Goal: Transaction & Acquisition: Purchase product/service

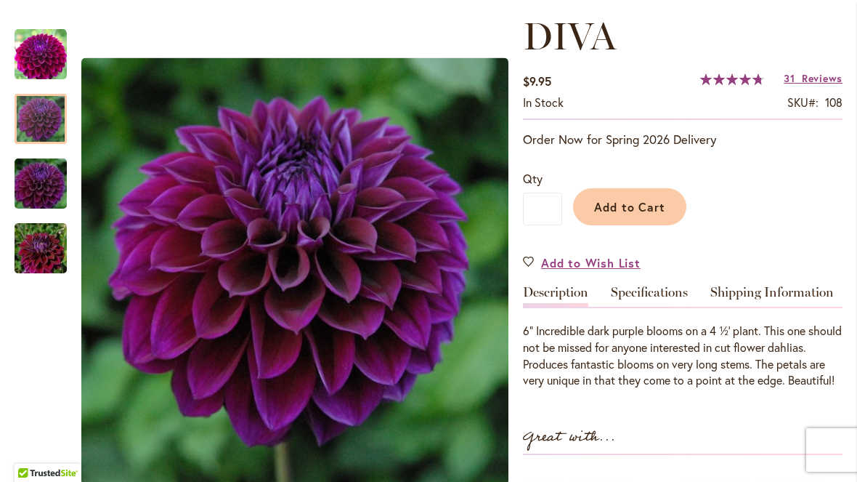
scroll to position [199, 0]
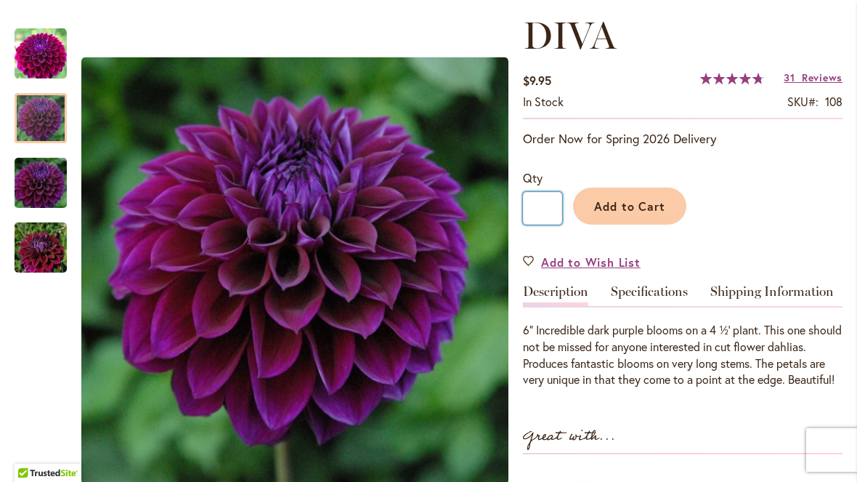
click at [552, 208] on input "*" at bounding box center [542, 208] width 39 height 33
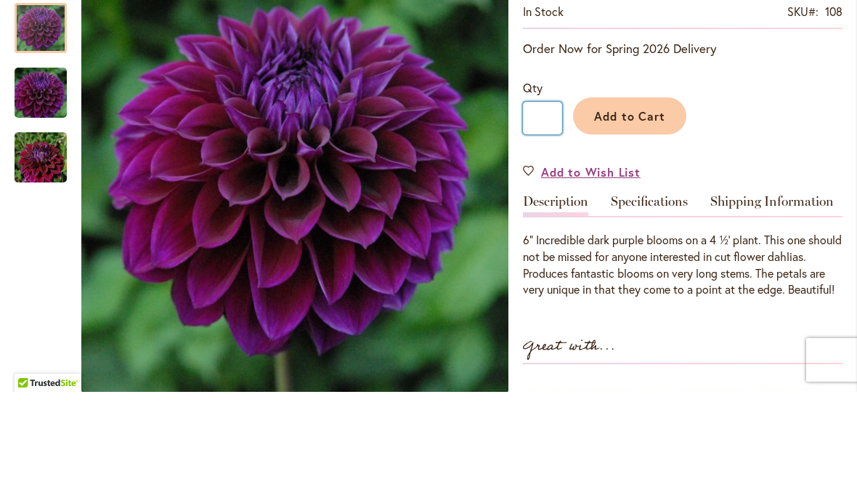
type input "*"
click at [638, 198] on span "Add to Cart" at bounding box center [630, 205] width 72 height 15
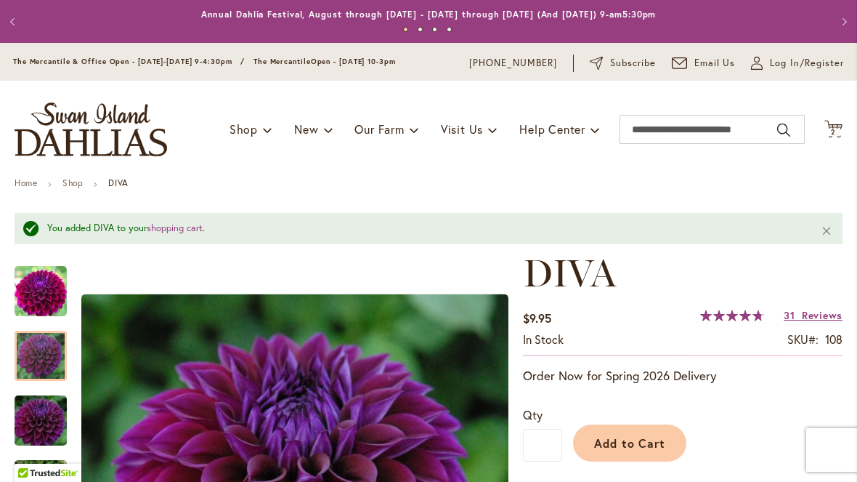
scroll to position [0, 0]
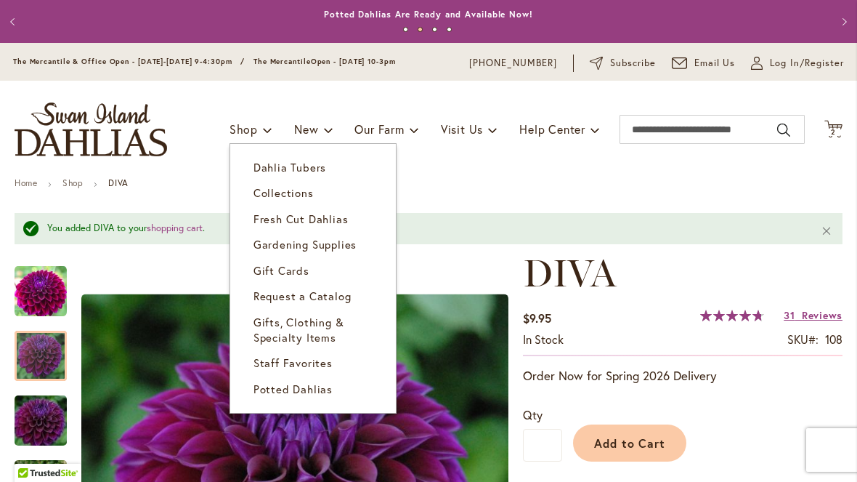
click at [259, 172] on span "Dahlia Tubers" at bounding box center [289, 167] width 73 height 15
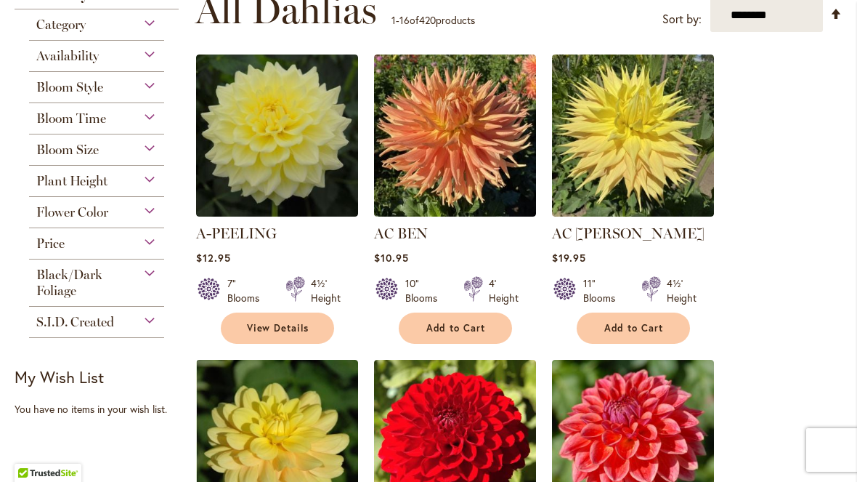
scroll to position [309, 0]
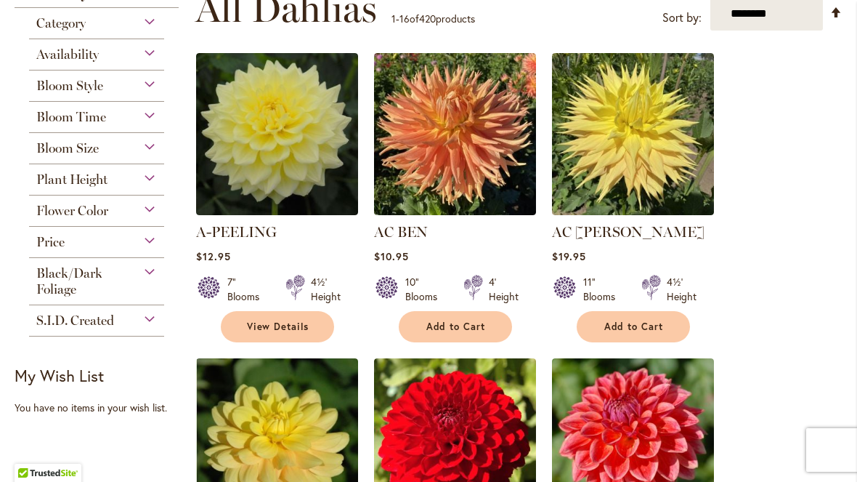
click at [112, 210] on div "Flower Color" at bounding box center [96, 206] width 135 height 23
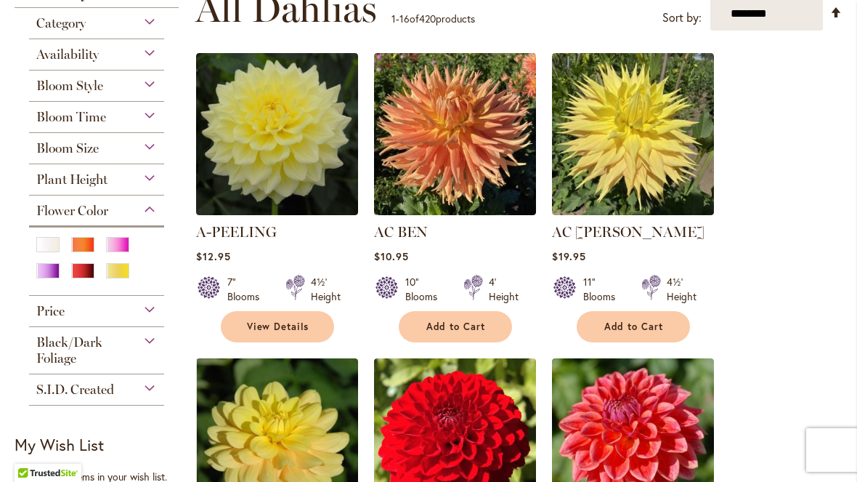
click at [112, 243] on div "Pink" at bounding box center [117, 244] width 23 height 15
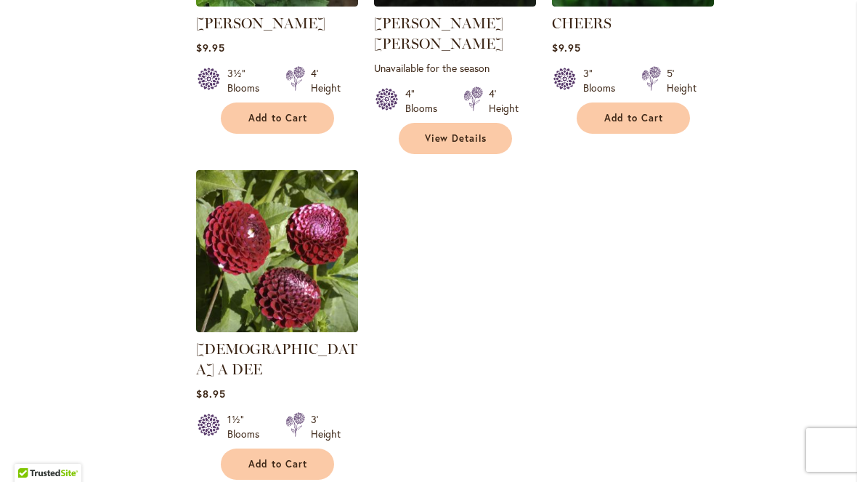
scroll to position [1735, 0]
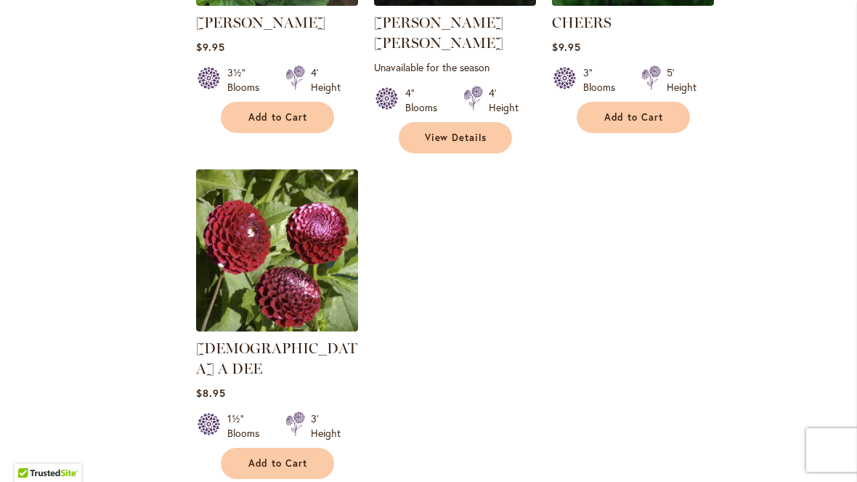
select select "**"
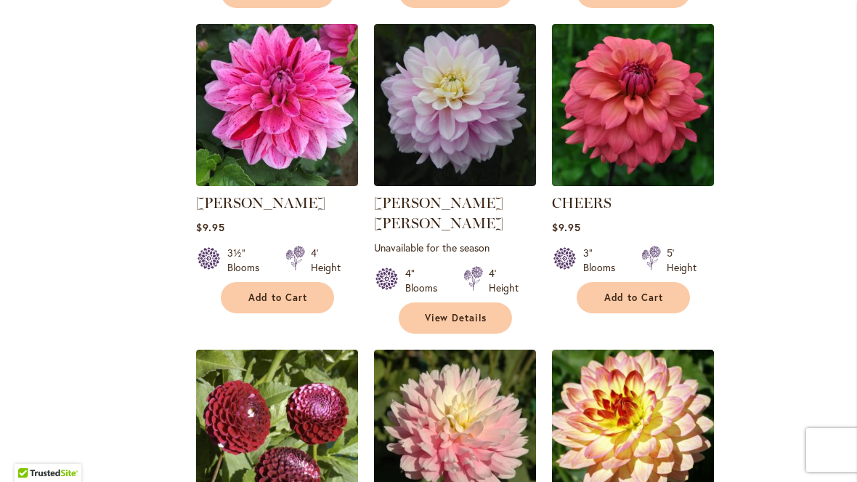
scroll to position [1557, 0]
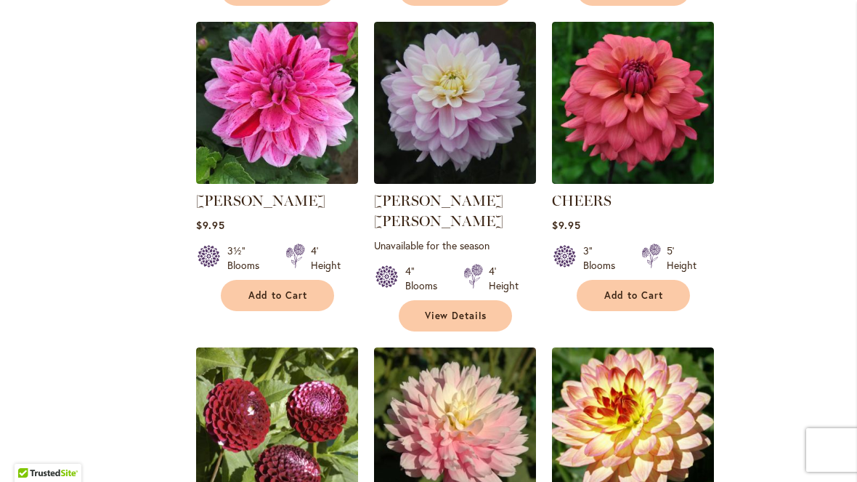
click at [659, 289] on span "Add to Cart" at bounding box center [634, 295] width 60 height 12
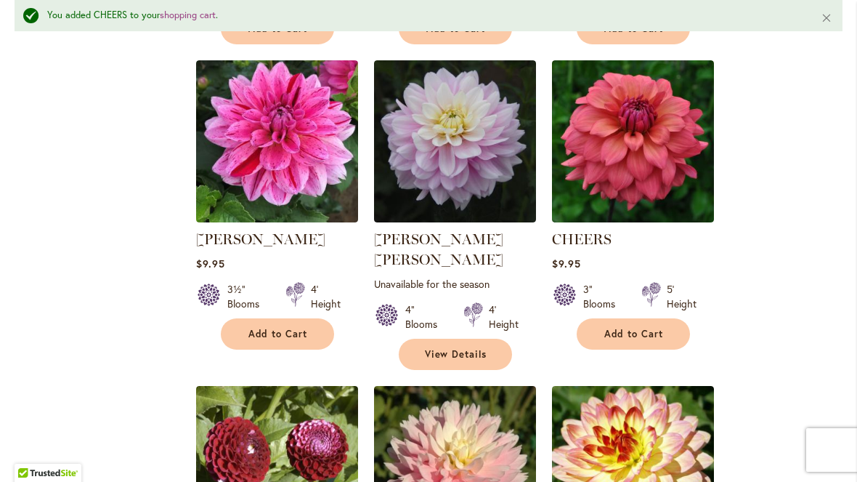
click at [670, 318] on button "Add to Cart" at bounding box center [633, 333] width 113 height 31
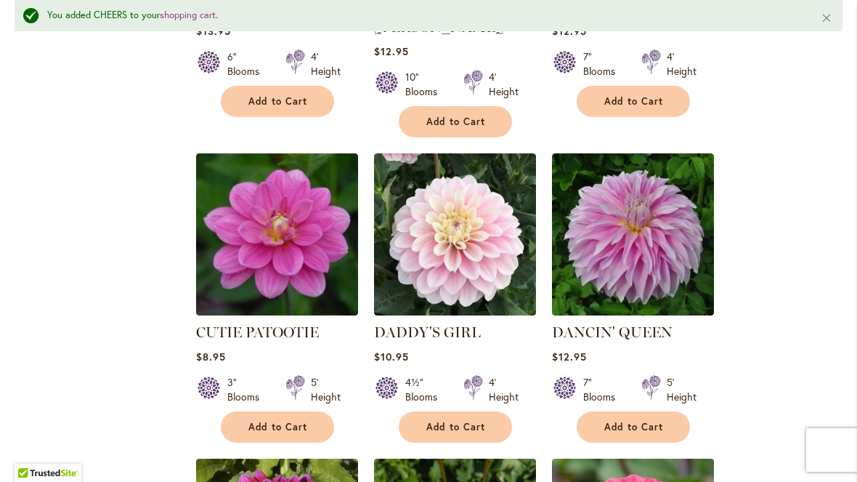
scroll to position [2442, 0]
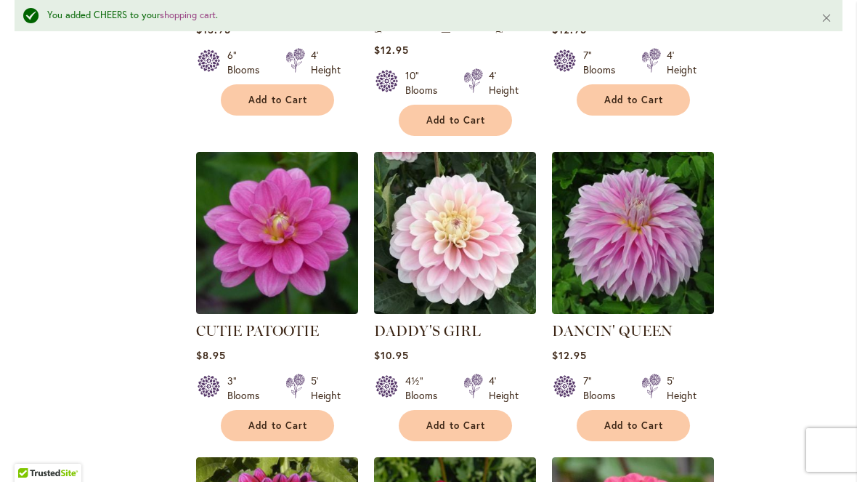
click at [658, 419] on span "Add to Cart" at bounding box center [634, 425] width 60 height 12
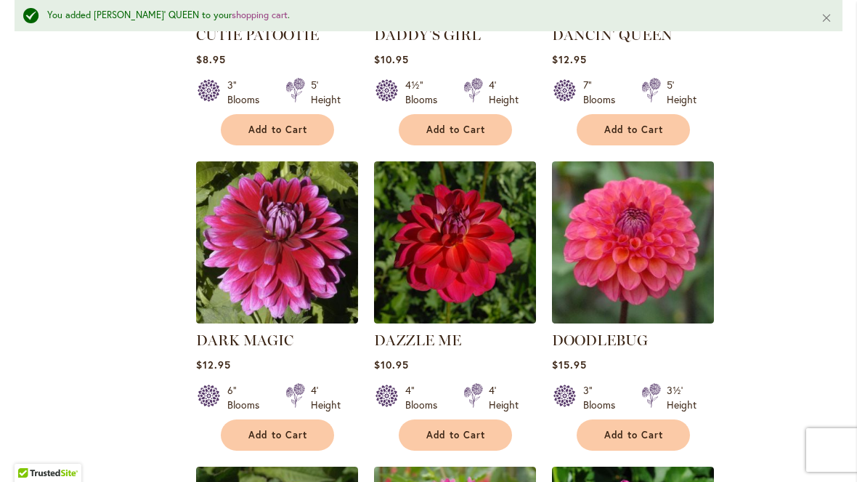
scroll to position [2756, 0]
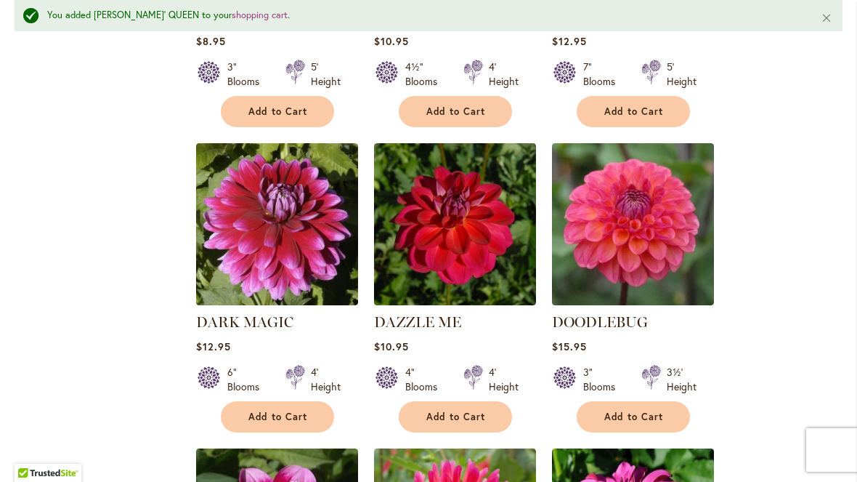
click at [654, 401] on button "Add to Cart" at bounding box center [633, 416] width 113 height 31
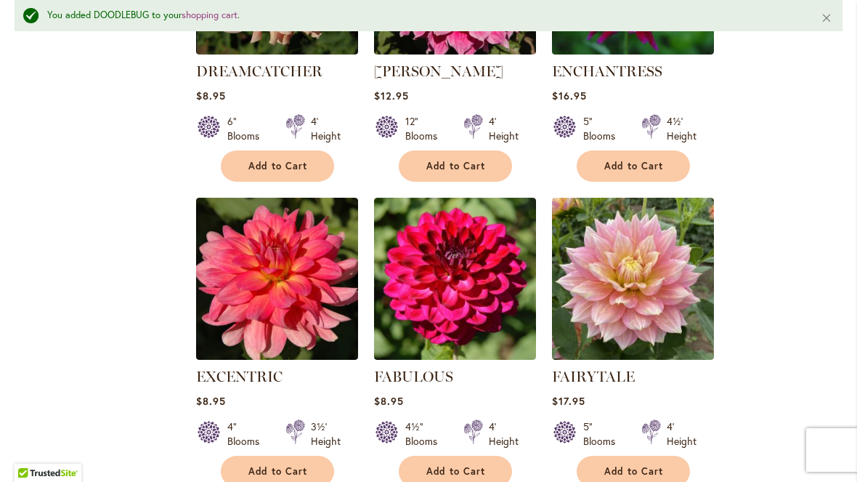
scroll to position [3622, 0]
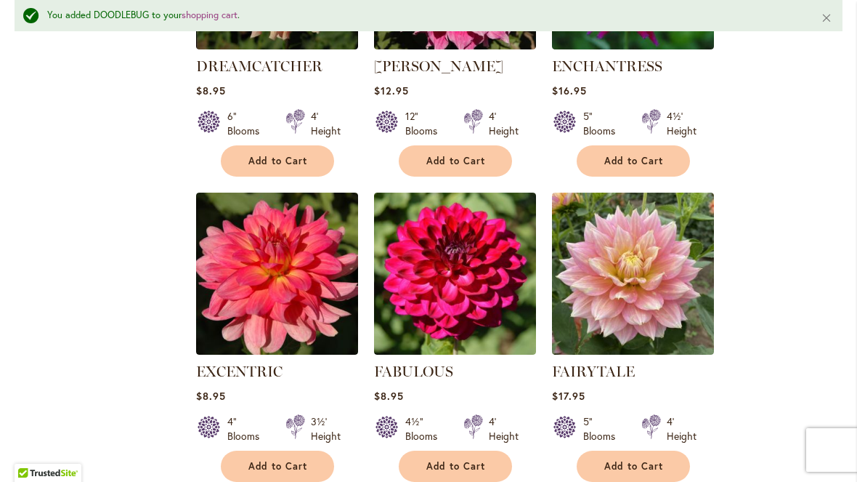
click at [235, 450] on button "Add to Cart" at bounding box center [277, 465] width 113 height 31
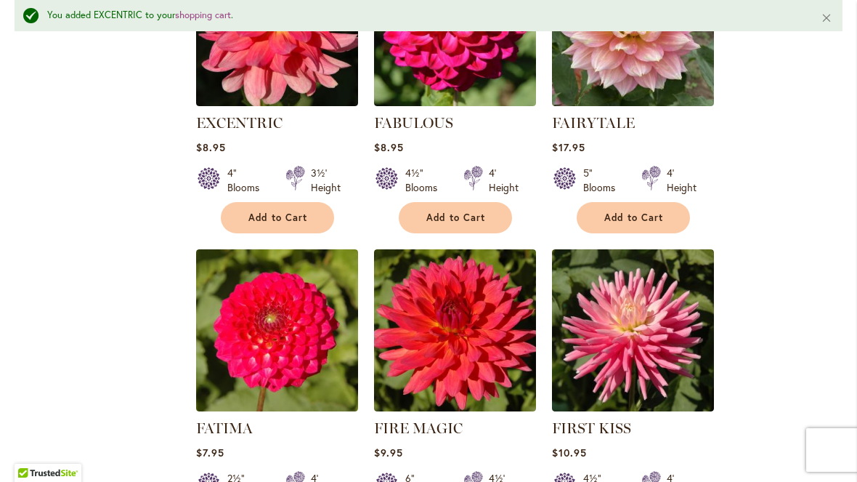
scroll to position [3872, 0]
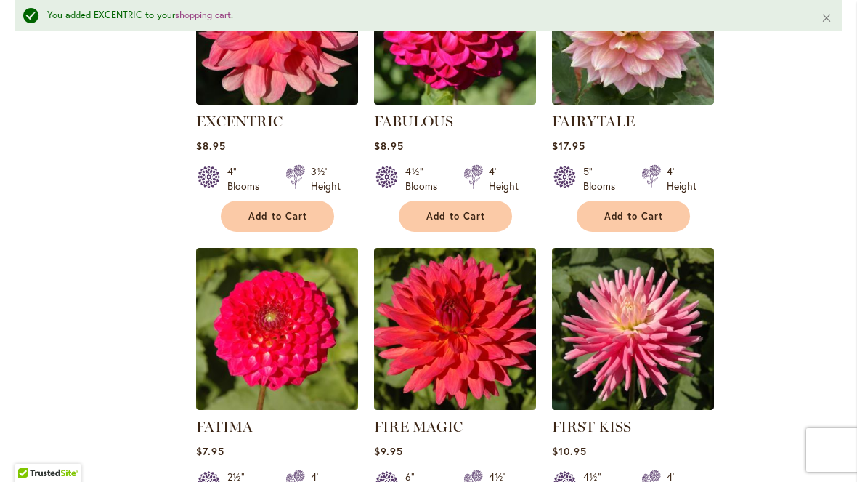
click at [500, 200] on button "Add to Cart" at bounding box center [455, 215] width 113 height 31
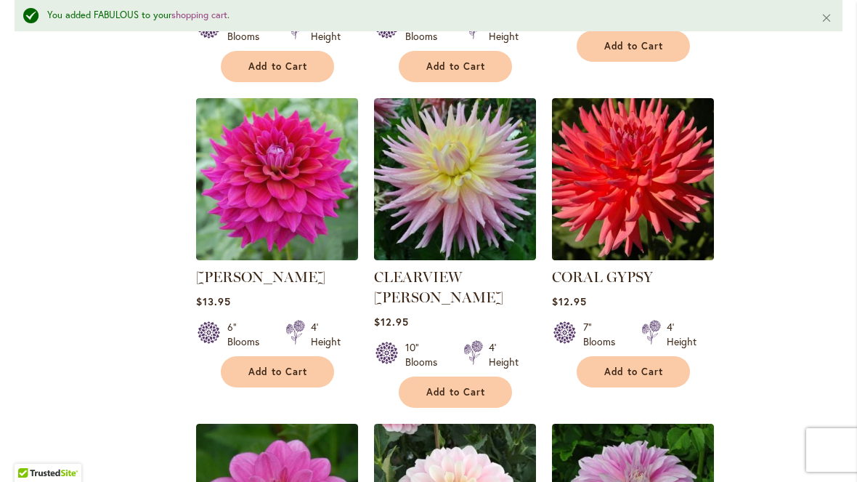
scroll to position [2171, 0]
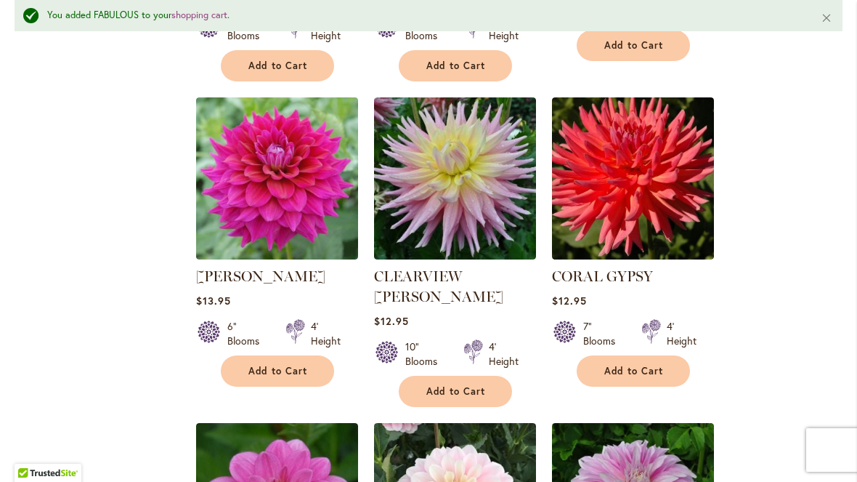
click at [241, 355] on button "Add to Cart" at bounding box center [277, 370] width 113 height 31
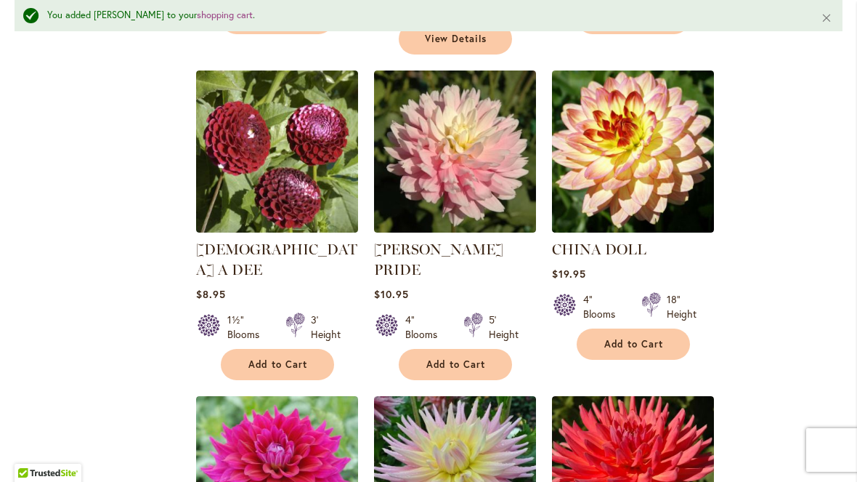
scroll to position [1866, 0]
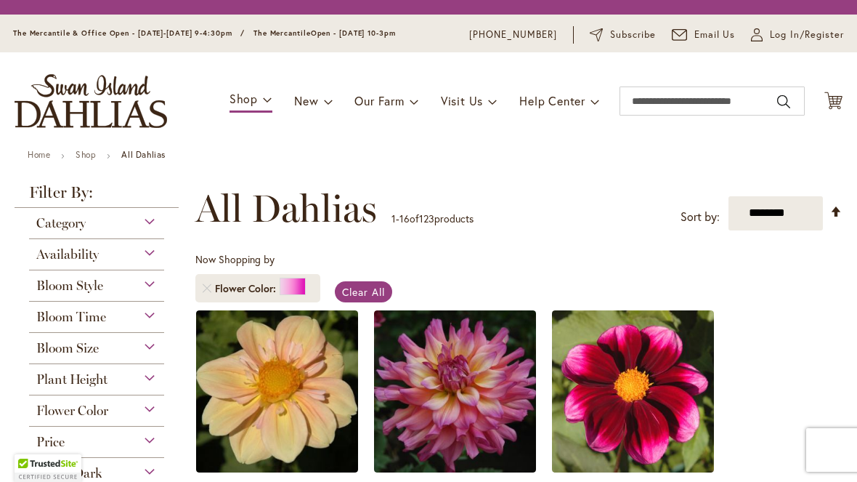
select select "**"
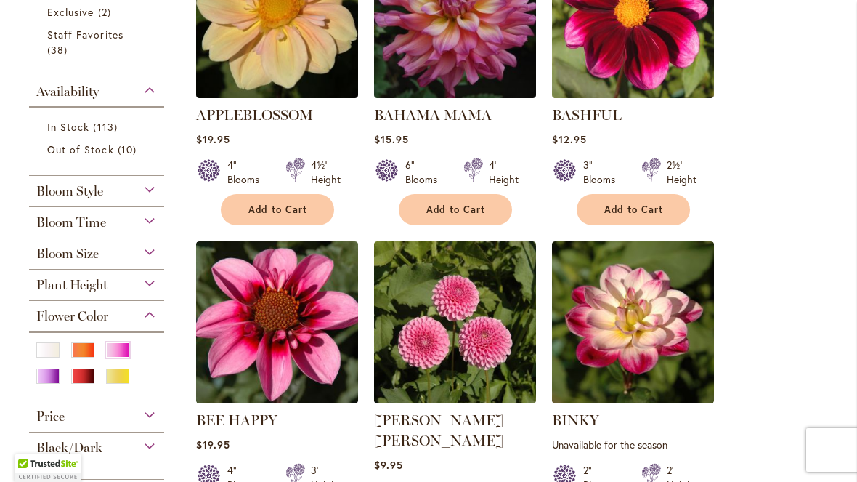
scroll to position [403, 0]
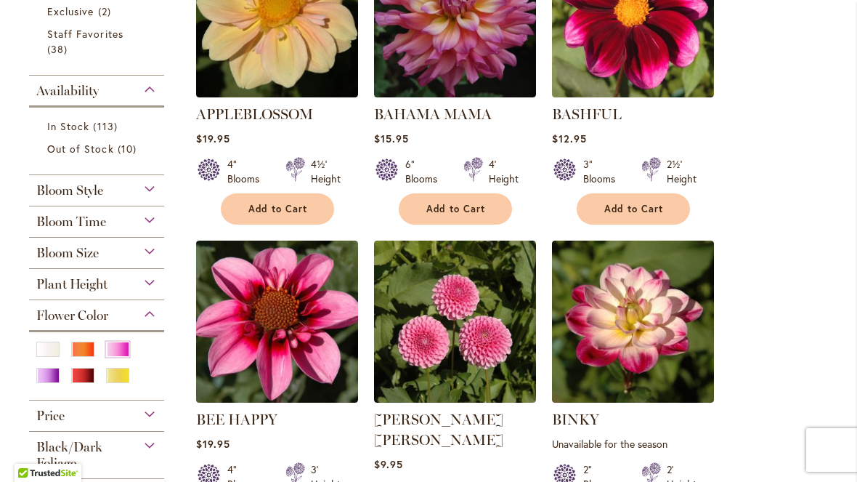
click at [137, 320] on div "Flower Color" at bounding box center [96, 311] width 135 height 23
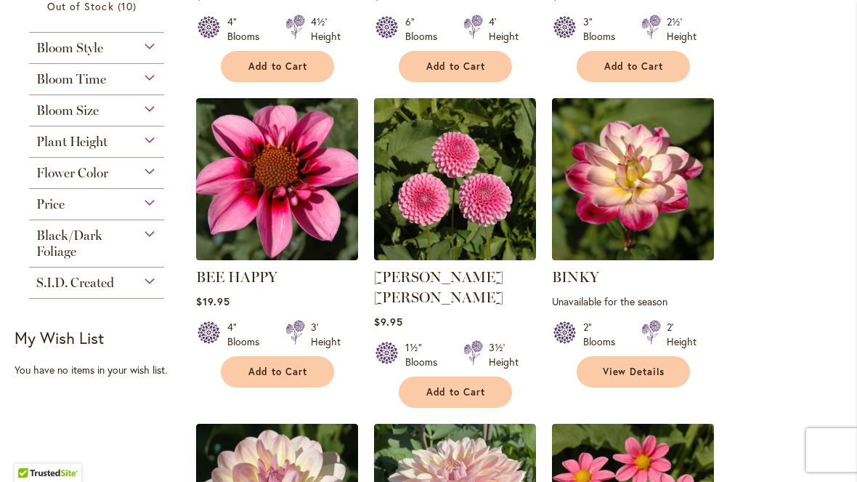
scroll to position [546, 0]
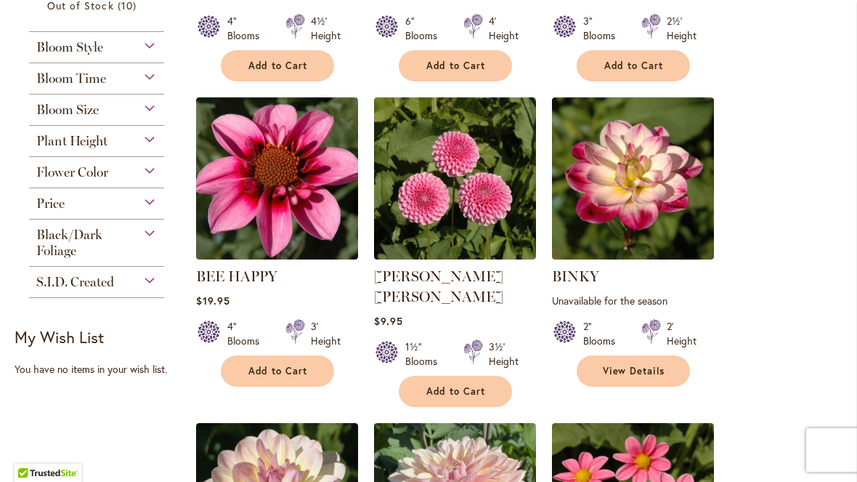
click at [147, 177] on div "Flower Color" at bounding box center [96, 168] width 135 height 23
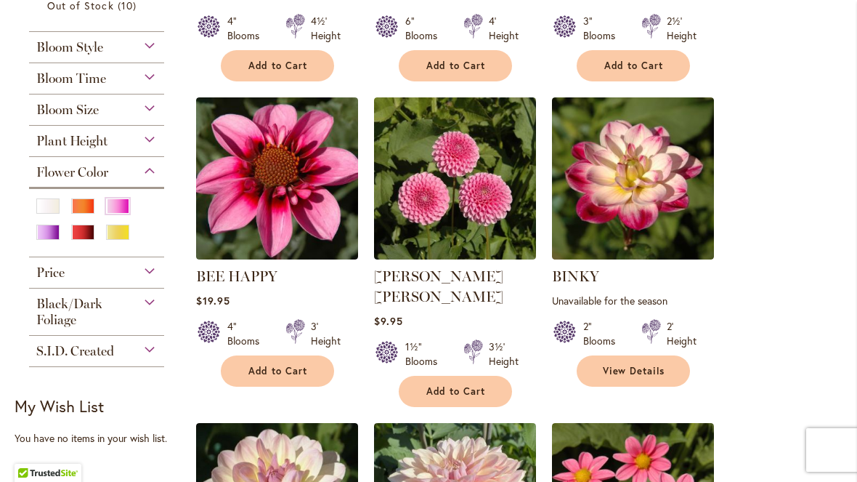
click at [46, 211] on div "White/Cream" at bounding box center [47, 205] width 23 height 15
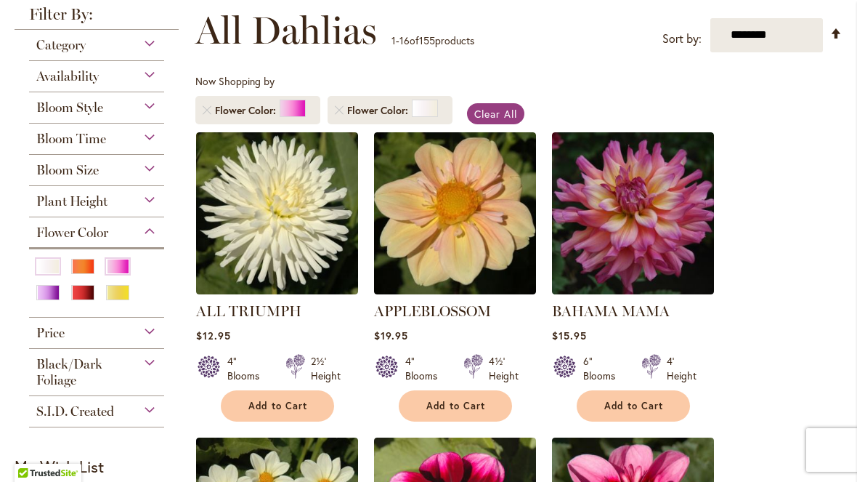
scroll to position [205, 0]
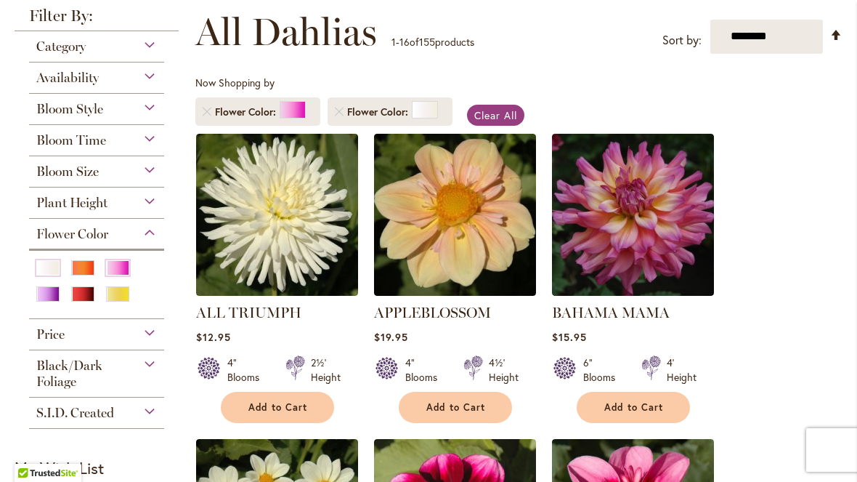
click at [116, 266] on div "Pink" at bounding box center [117, 267] width 23 height 15
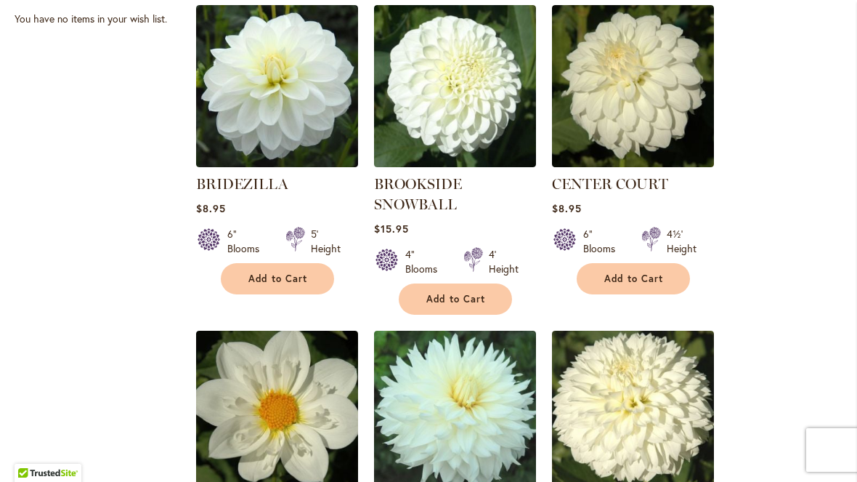
scroll to position [639, 0]
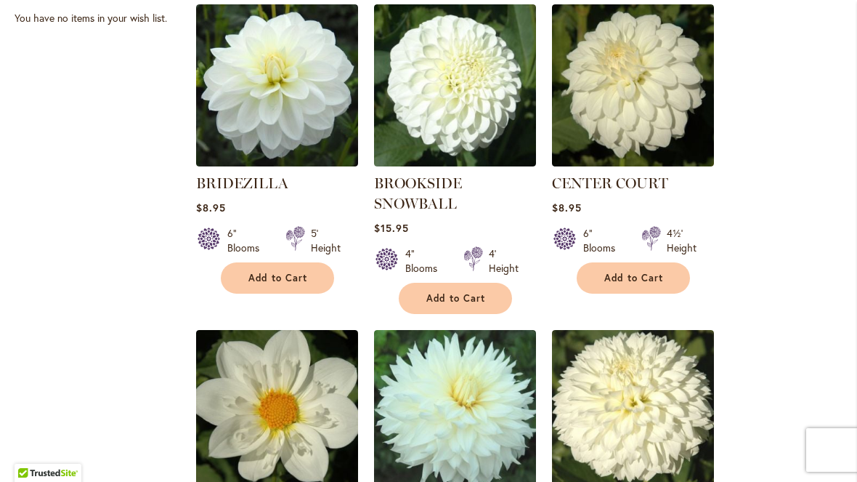
click at [482, 300] on span "Add to Cart" at bounding box center [456, 298] width 60 height 12
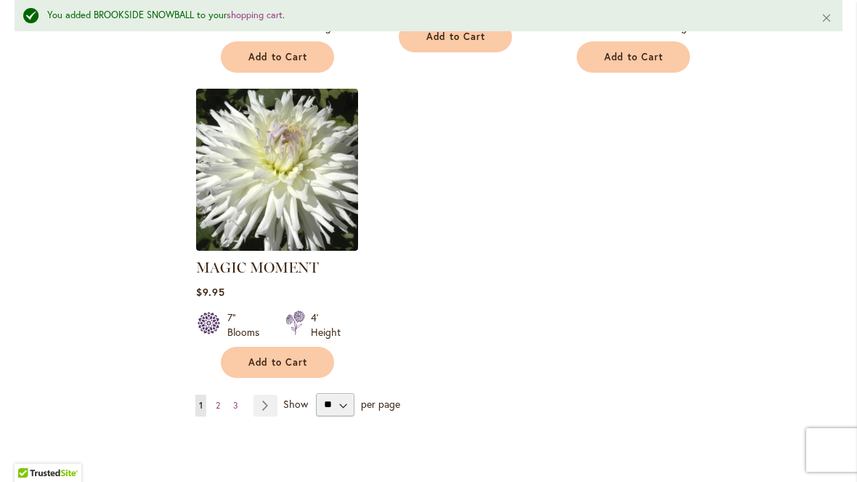
scroll to position [1855, 0]
click at [338, 392] on select "** ** ** **" at bounding box center [335, 403] width 38 height 23
select select "**"
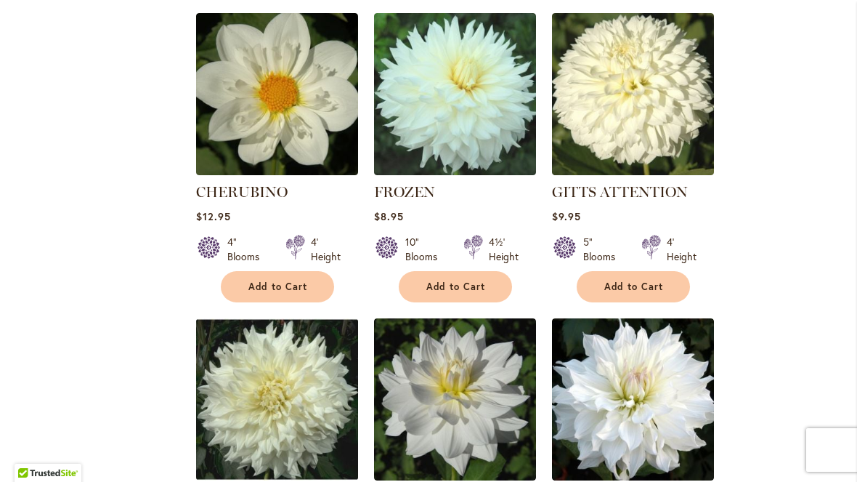
scroll to position [957, 0]
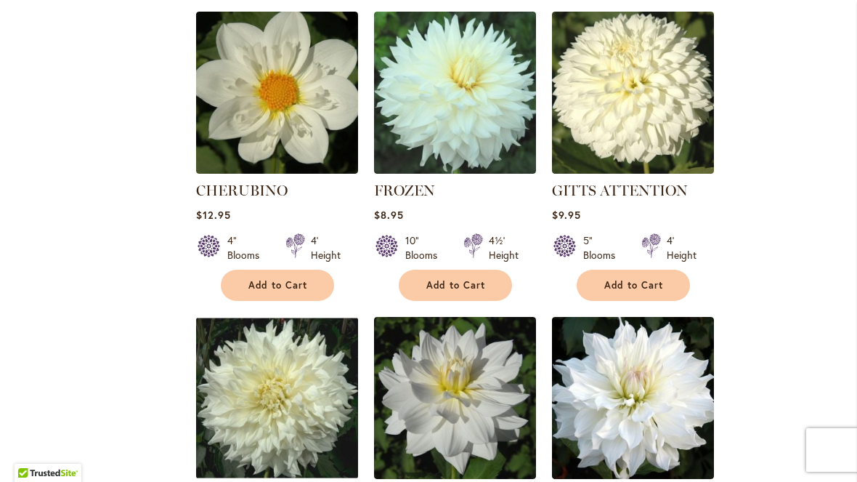
click at [632, 292] on button "Add to Cart" at bounding box center [633, 284] width 113 height 31
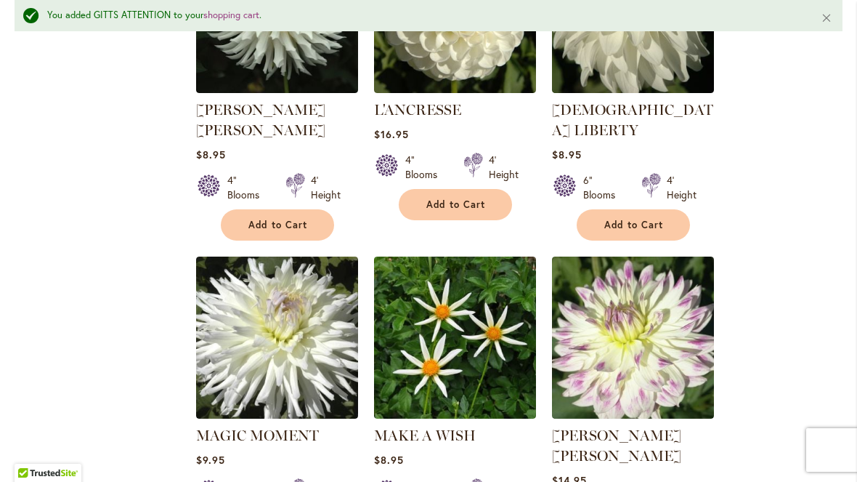
scroll to position [1688, 0]
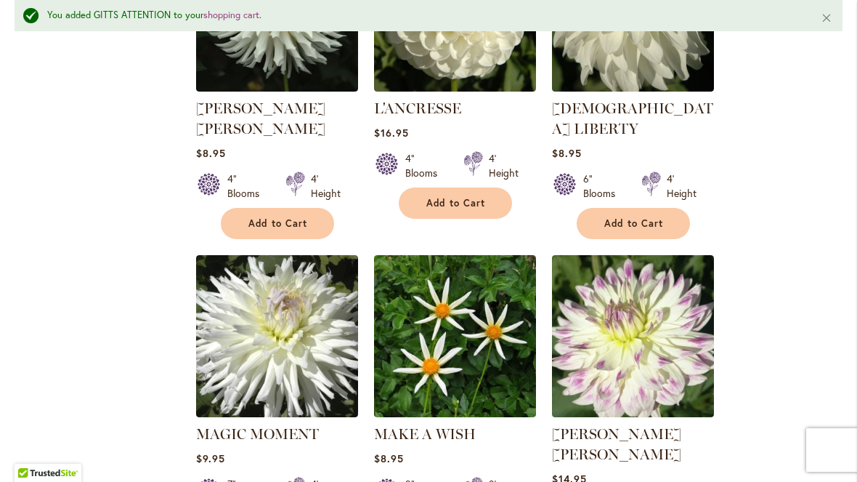
click at [235, 208] on button "Add to Cart" at bounding box center [277, 223] width 113 height 31
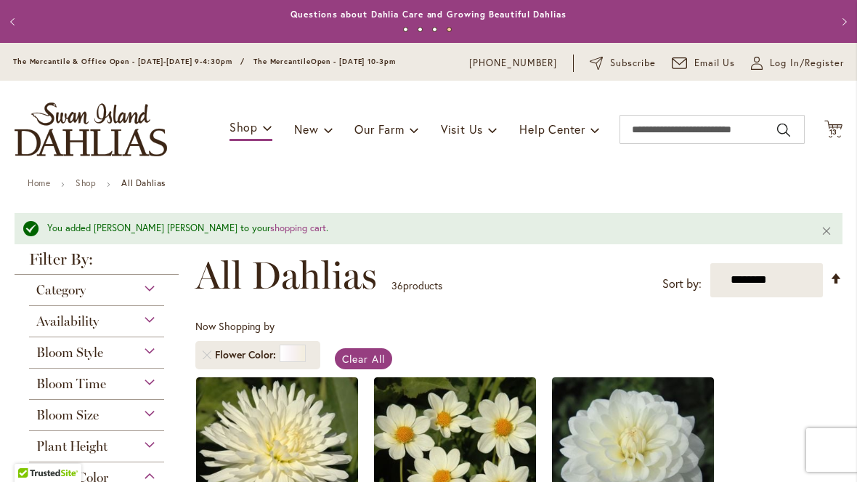
scroll to position [0, 0]
click at [835, 120] on icon "Cart .cls-1 { fill: #231f20; }" at bounding box center [833, 129] width 18 height 18
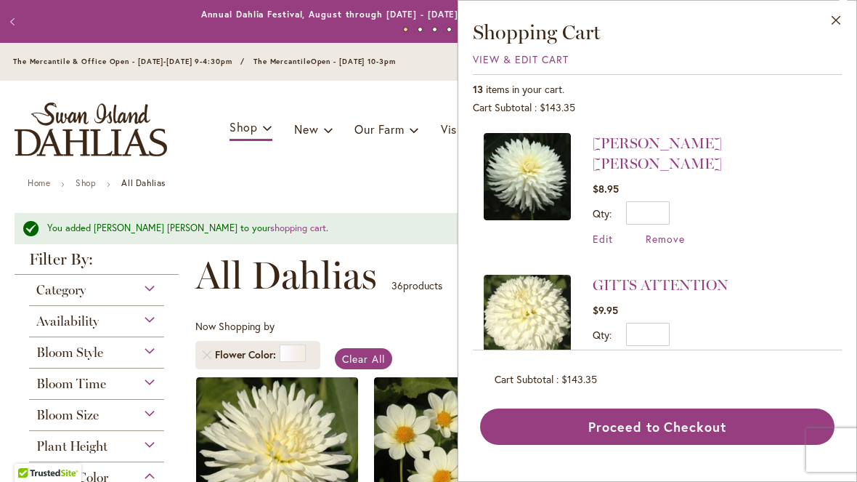
click at [696, 428] on button "Proceed to Checkout" at bounding box center [657, 426] width 354 height 36
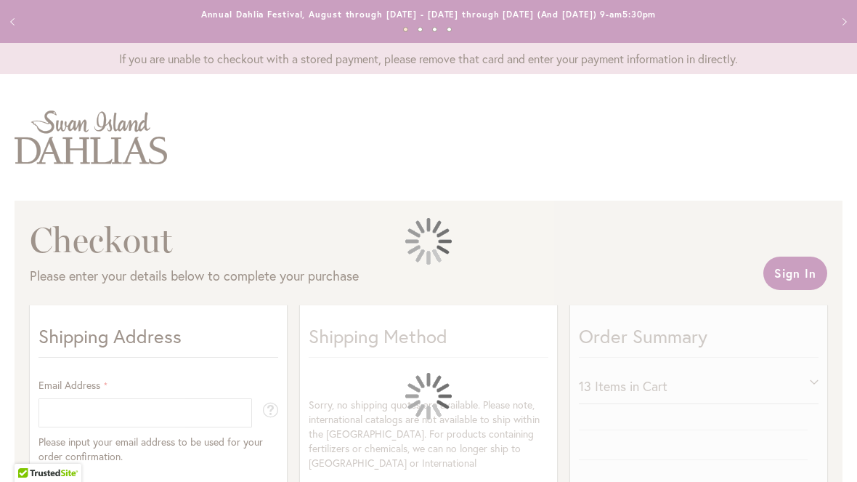
select select "**"
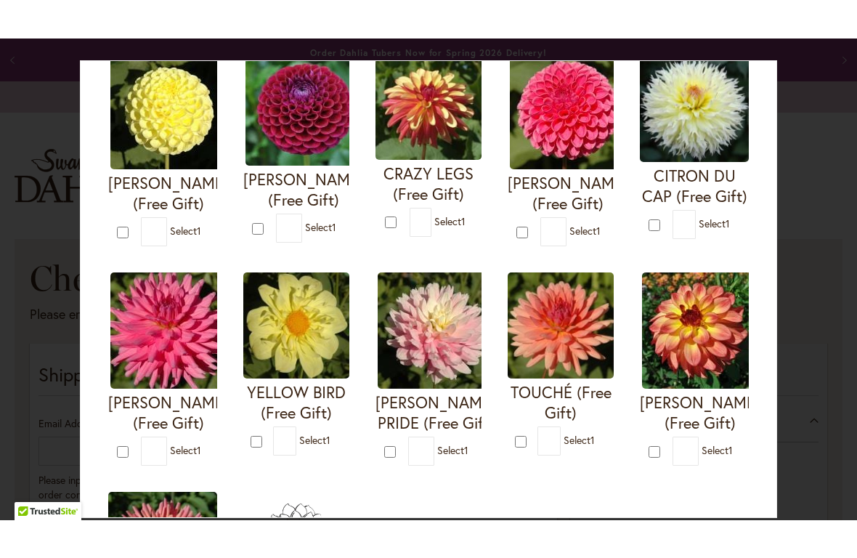
scroll to position [365, 0]
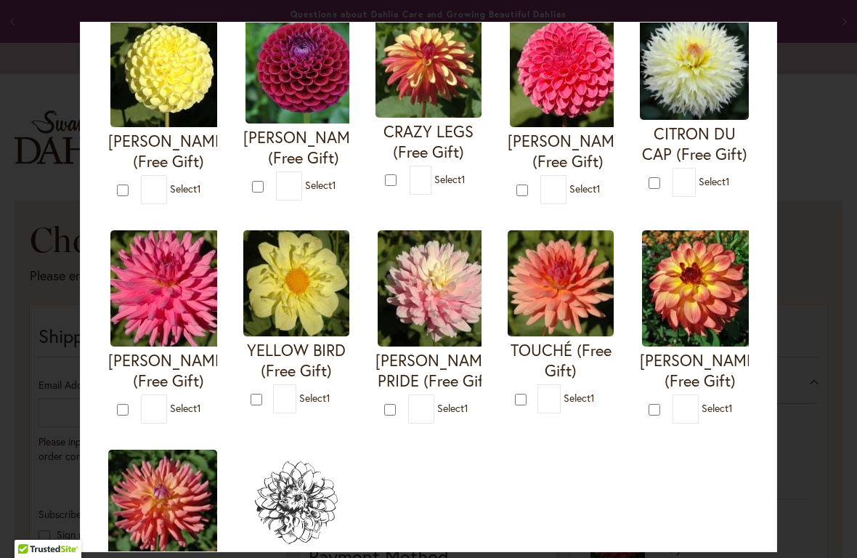
click at [521, 396] on form "TOUCHÉ (Free Gift) * 1" at bounding box center [561, 321] width 106 height 183
type input "*"
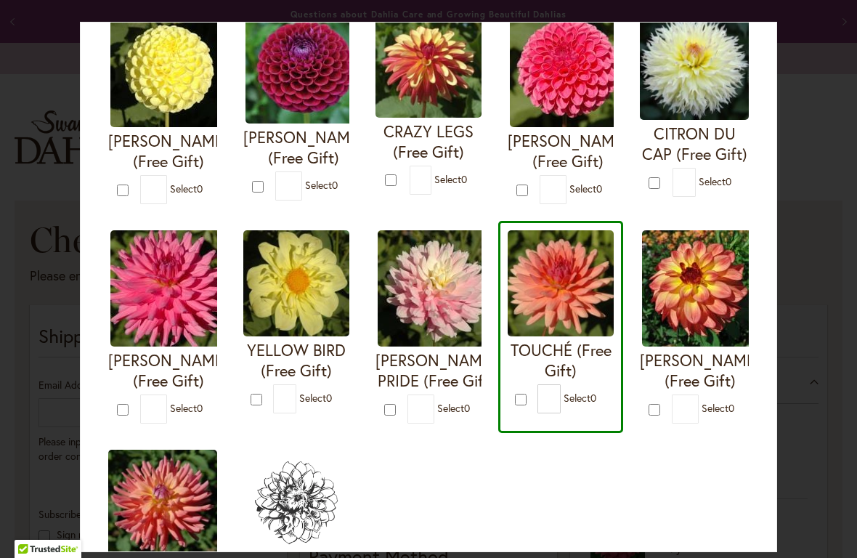
click at [96, 269] on div "Your Order Qualifies for Bonus Dahlias ( Select 0 ) Add to Cart I'M A HOTTIE (F…" at bounding box center [428, 287] width 697 height 530
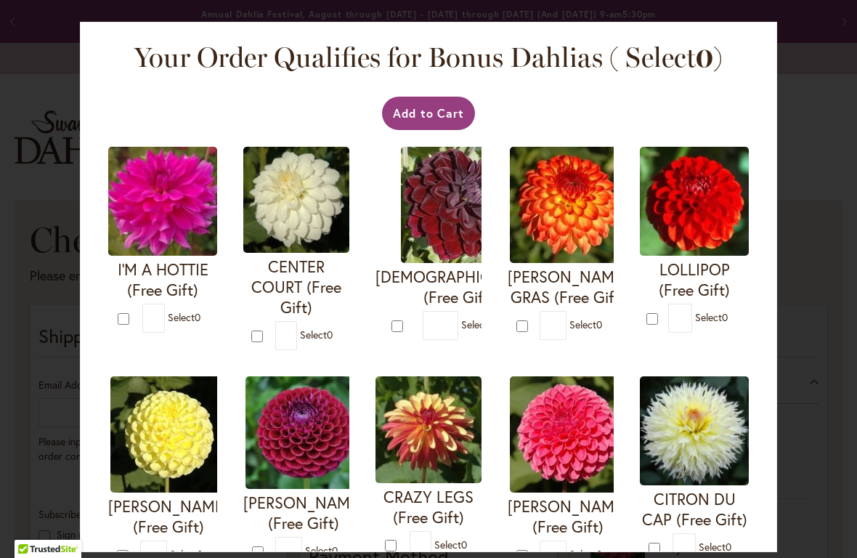
scroll to position [0, 0]
click at [452, 106] on button "Add to Cart" at bounding box center [429, 113] width 94 height 33
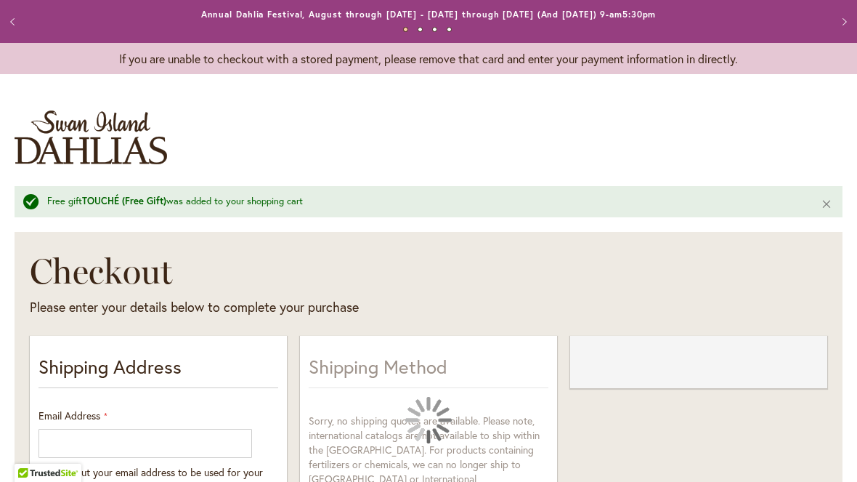
select select "**"
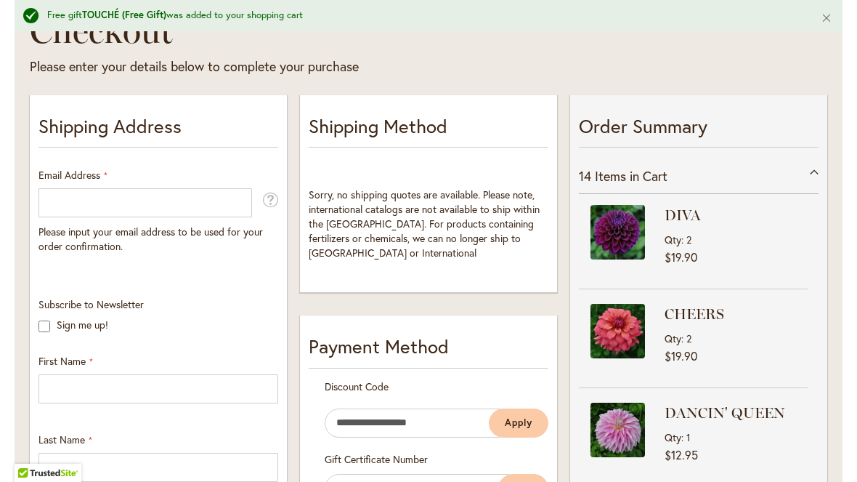
scroll to position [281, 0]
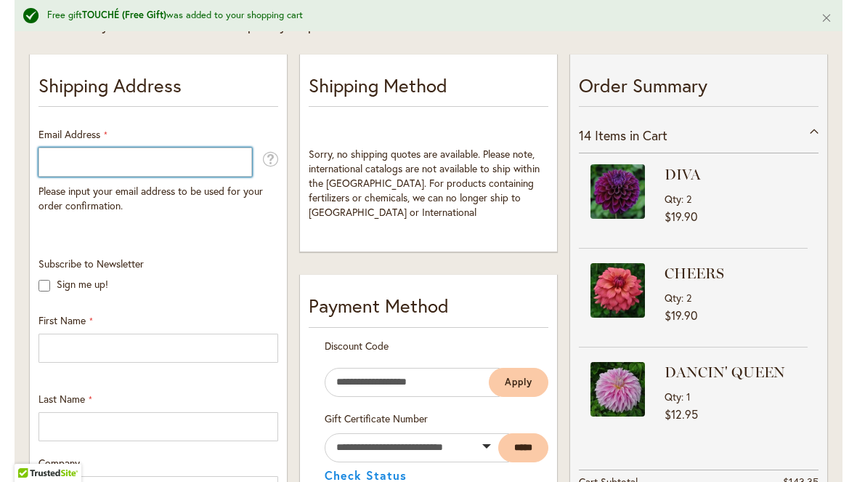
click at [58, 171] on input "Email Address" at bounding box center [145, 161] width 214 height 29
click at [82, 163] on input "Email Address" at bounding box center [145, 161] width 214 height 29
type input "**********"
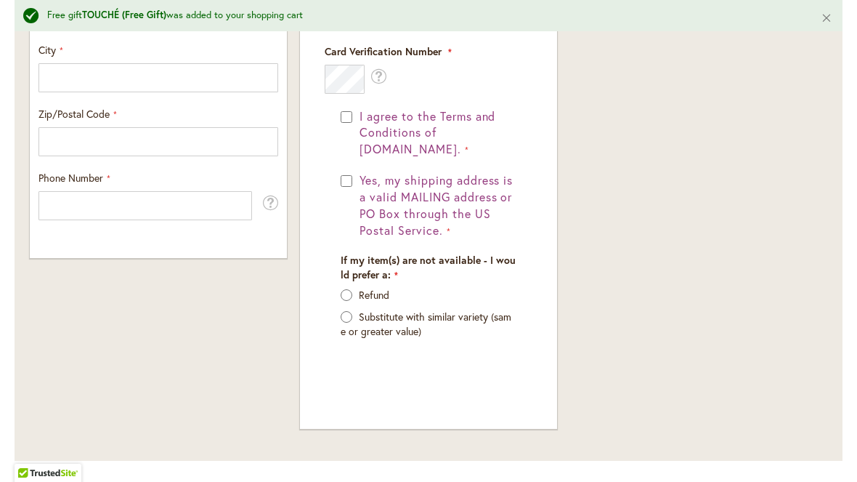
scroll to position [973, 0]
click at [340, 283] on div "If my item(s) are not available - I would prefer a: Refund Substitute with simi…" at bounding box center [429, 303] width 186 height 100
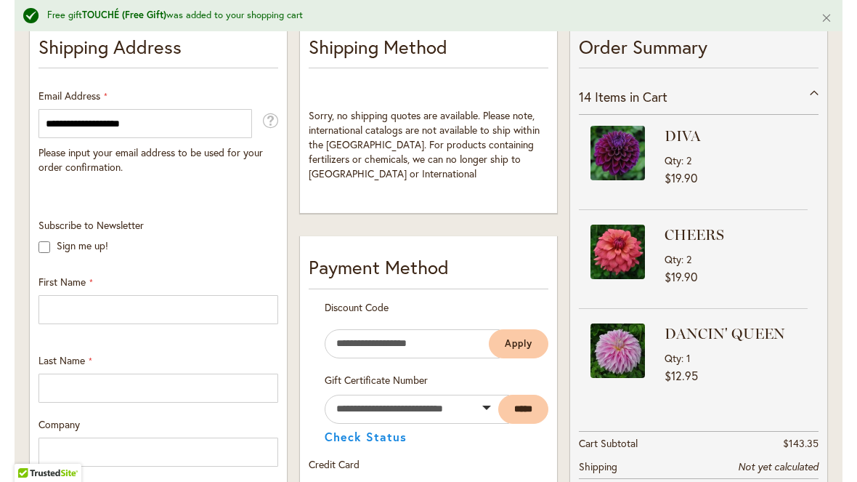
scroll to position [318, 0]
